Goal: Find specific page/section: Find specific page/section

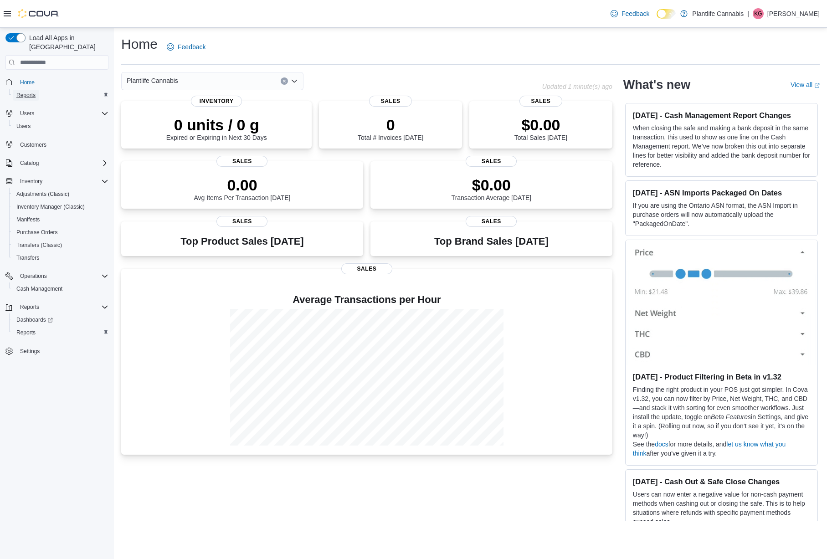
click at [28, 92] on span "Reports" at bounding box center [25, 95] width 19 height 7
